Goal: Information Seeking & Learning: Learn about a topic

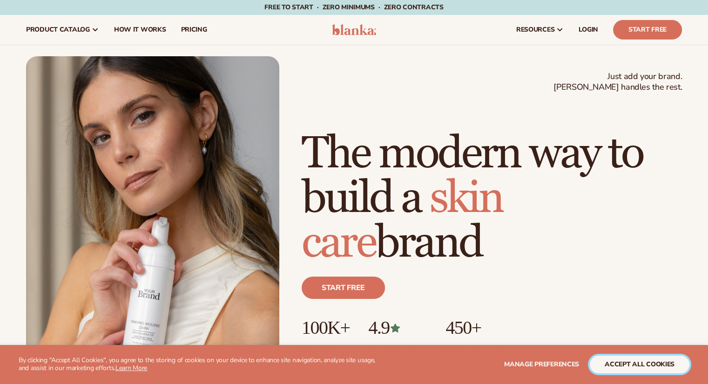
click at [634, 363] on button "accept all cookies" at bounding box center [639, 365] width 100 height 18
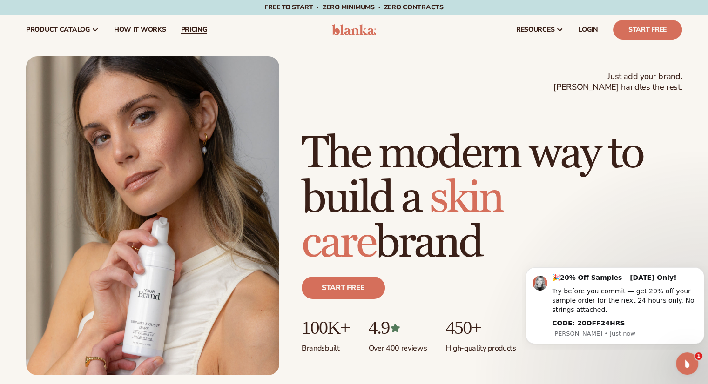
click at [198, 28] on span "pricing" at bounding box center [194, 29] width 26 height 7
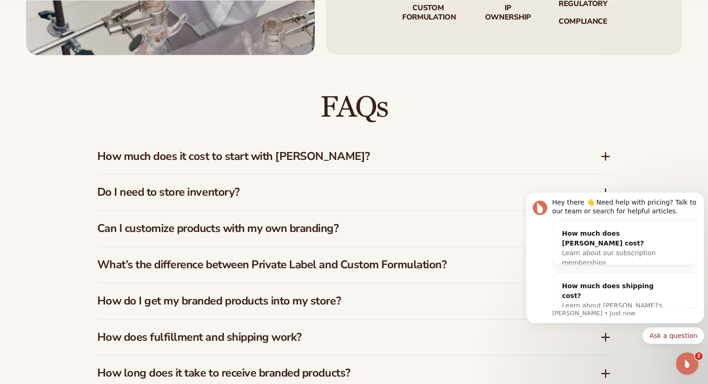
scroll to position [1303, 0]
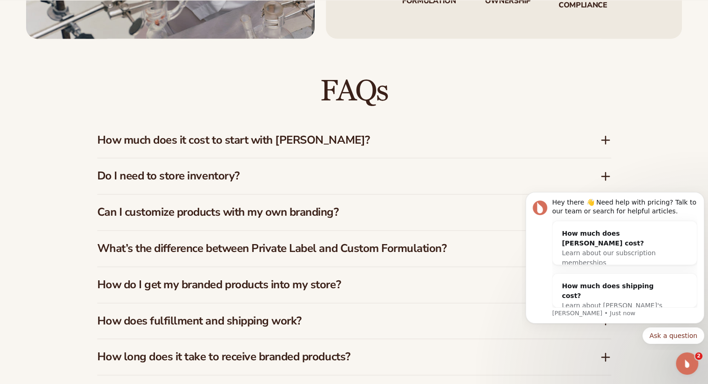
click at [603, 137] on icon at bounding box center [605, 139] width 11 height 11
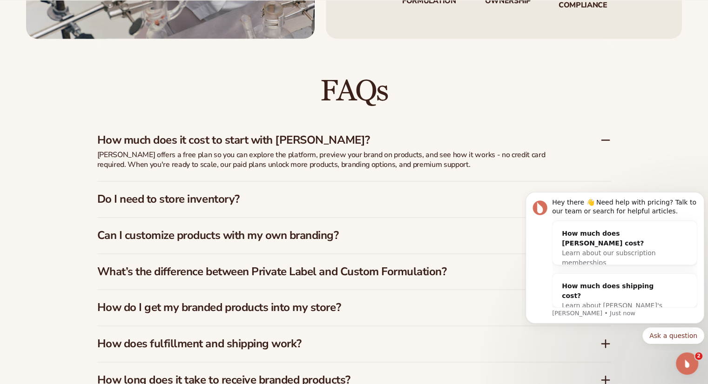
scroll to position [1349, 0]
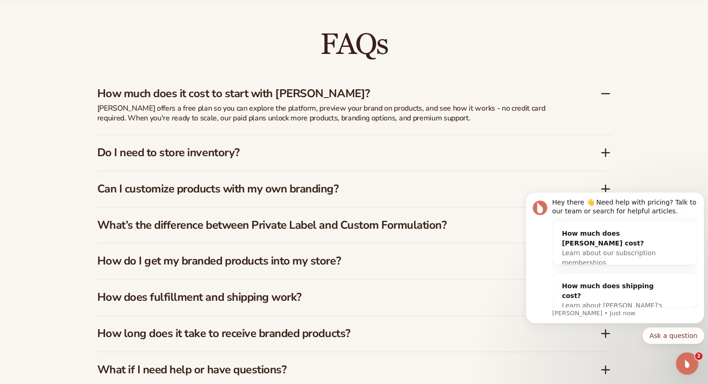
click at [605, 154] on icon at bounding box center [605, 152] width 0 height 7
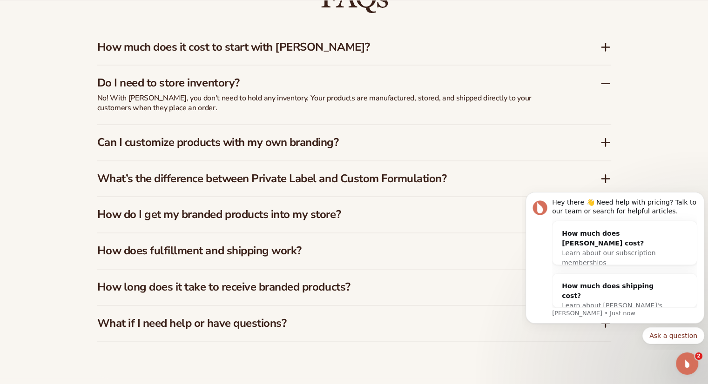
scroll to position [1442, 0]
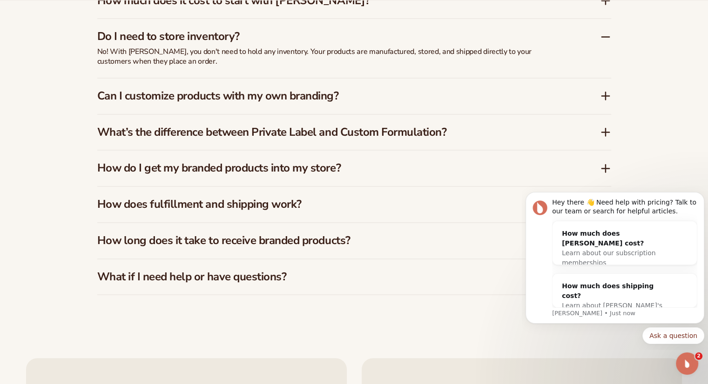
click at [609, 94] on icon at bounding box center [605, 95] width 11 height 11
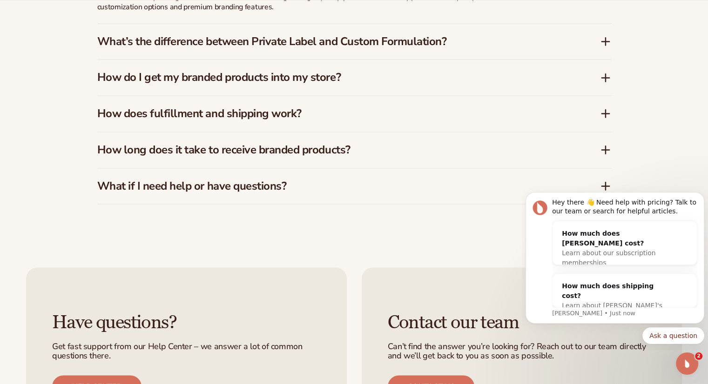
scroll to position [1535, 0]
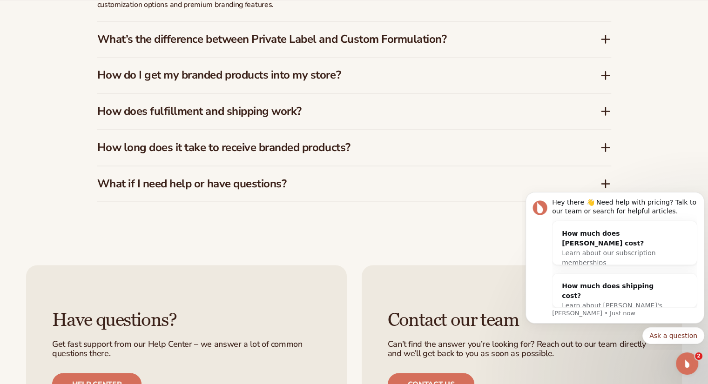
click at [598, 110] on div "How does fulfillment and shipping work?" at bounding box center [348, 111] width 502 height 13
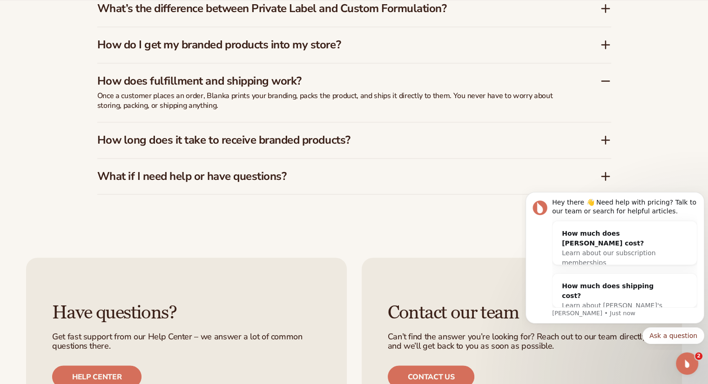
click at [608, 138] on icon at bounding box center [605, 139] width 11 height 11
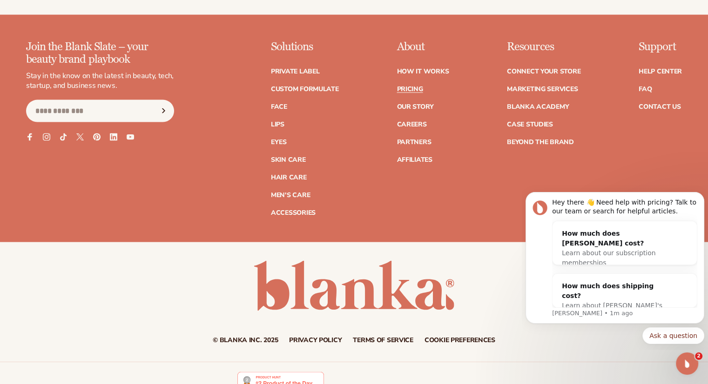
scroll to position [1992, 0]
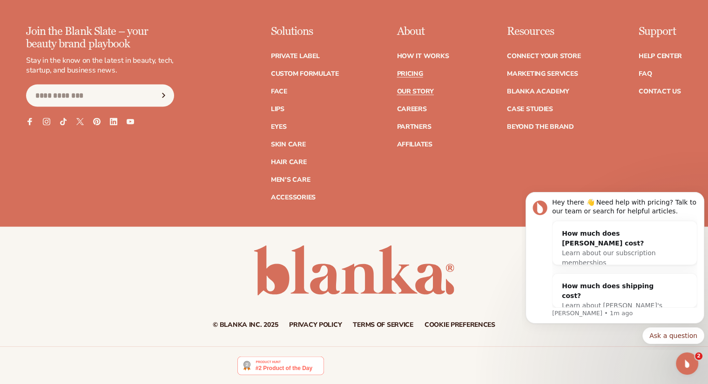
click at [423, 90] on link "Our Story" at bounding box center [414, 91] width 37 height 7
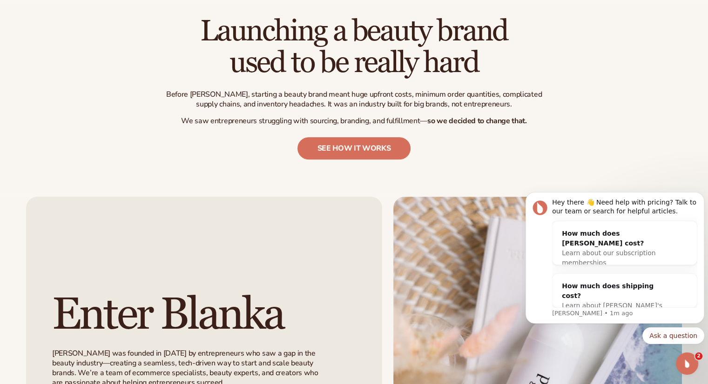
scroll to position [419, 0]
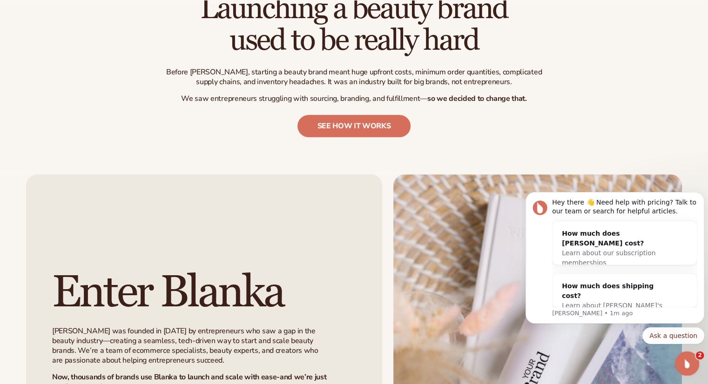
click at [686, 361] on icon "Open Intercom Messenger" at bounding box center [685, 362] width 7 height 7
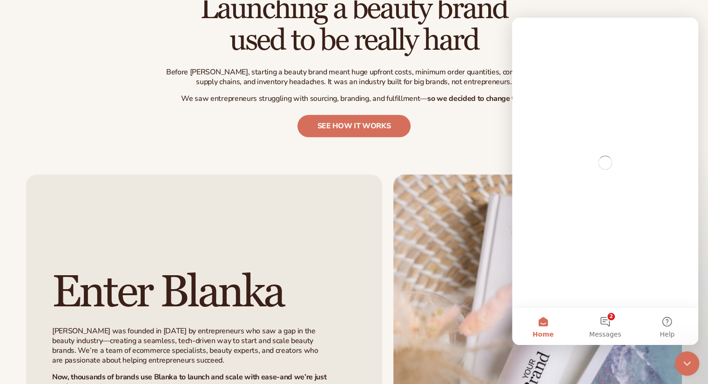
scroll to position [0, 0]
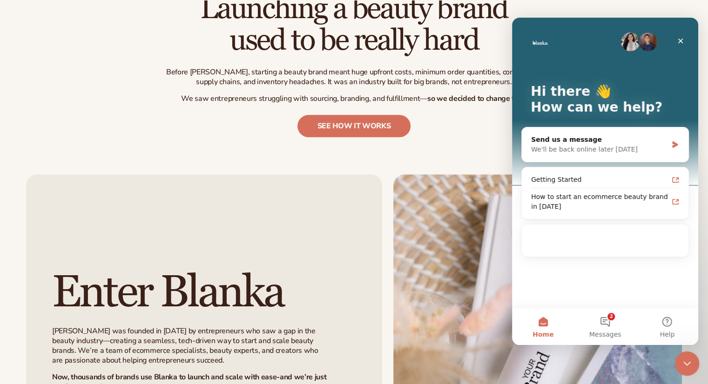
click at [686, 361] on icon "Close Intercom Messenger" at bounding box center [685, 362] width 11 height 11
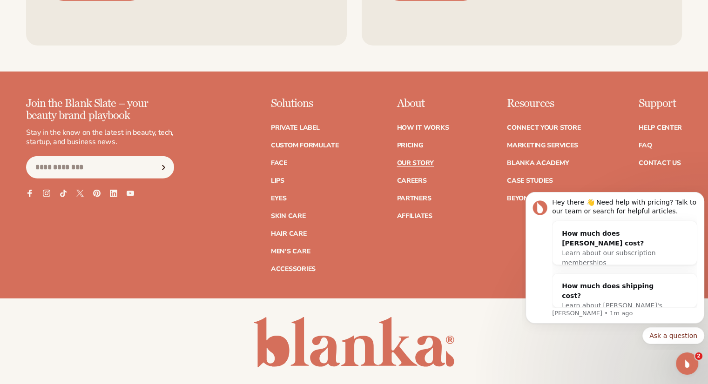
scroll to position [2559, 0]
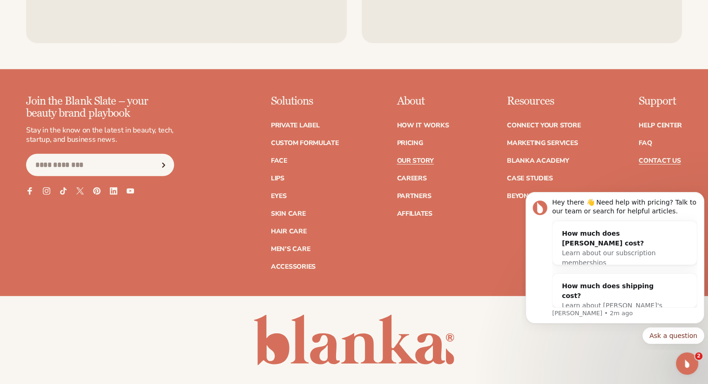
click at [676, 158] on link "Contact Us" at bounding box center [659, 161] width 42 height 7
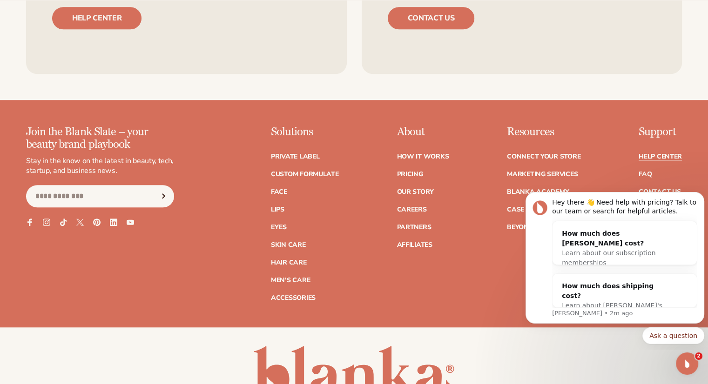
scroll to position [791, 0]
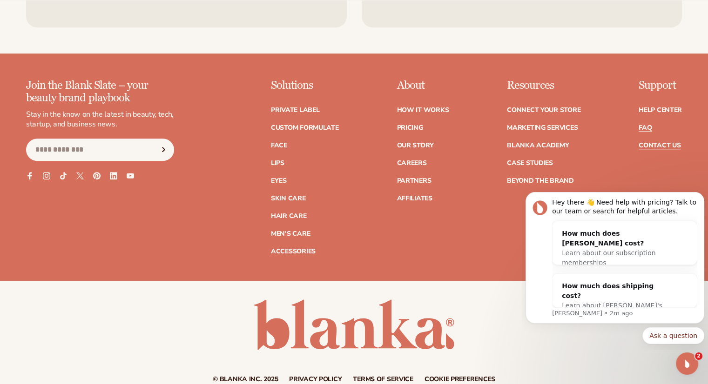
click at [645, 126] on link "FAQ" at bounding box center [644, 128] width 13 height 7
click at [555, 111] on link "Connect your store" at bounding box center [544, 110] width 74 height 7
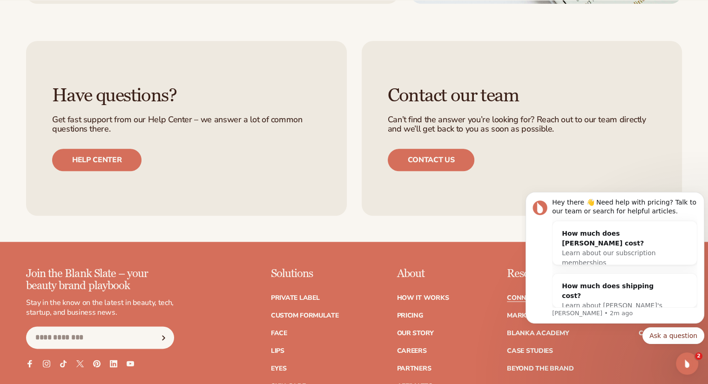
scroll to position [1117, 0]
